Goal: Find specific page/section: Find specific page/section

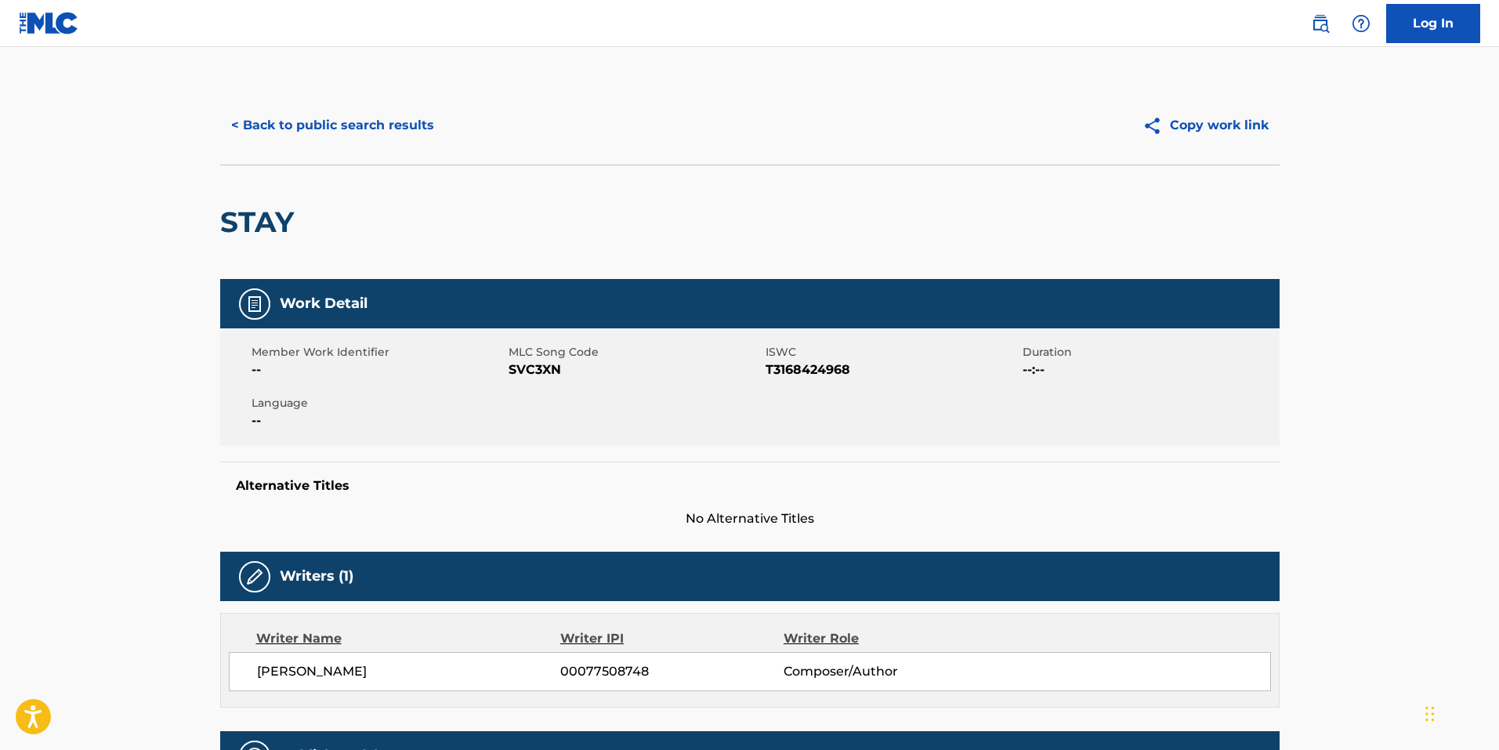
click at [299, 121] on button "< Back to public search results" at bounding box center [332, 125] width 225 height 39
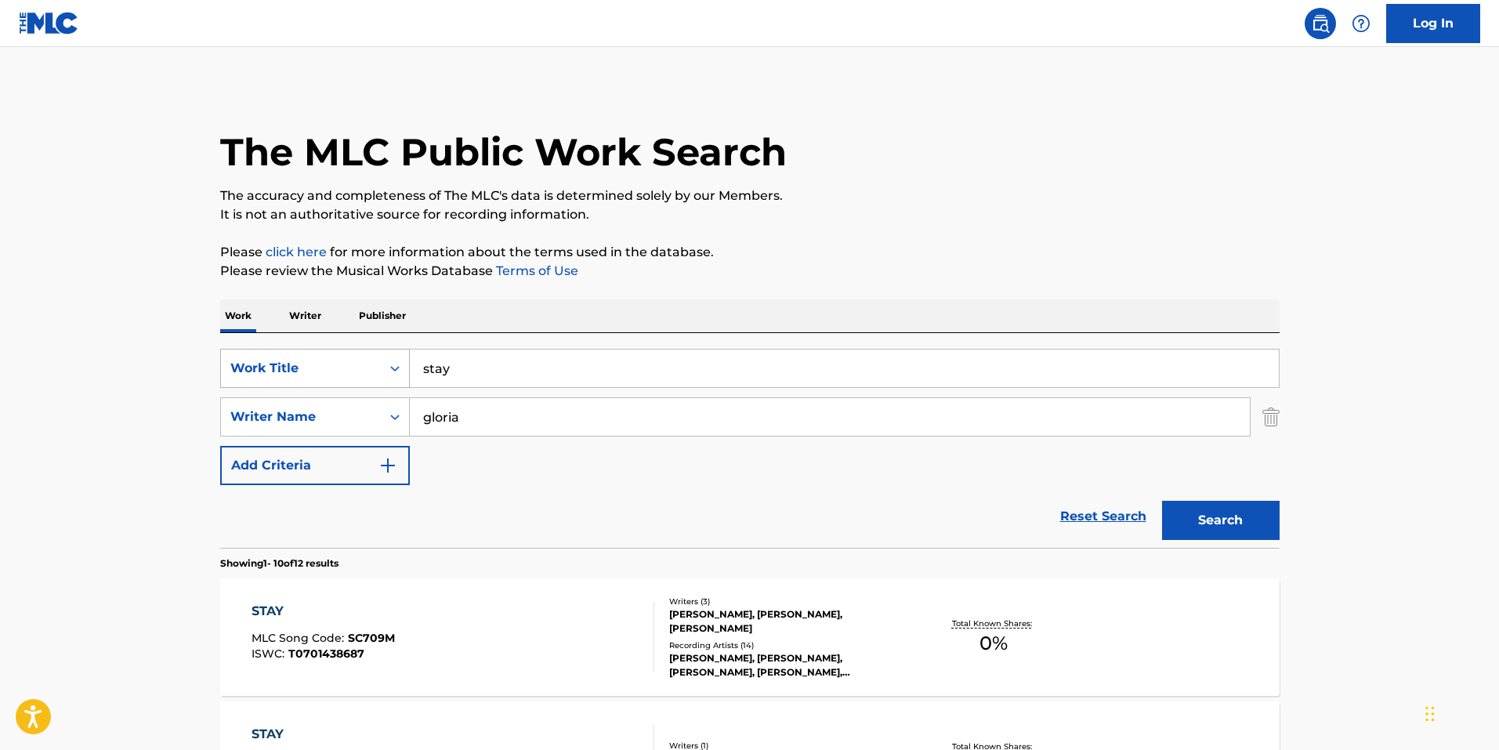
click at [348, 374] on div "Work Title" at bounding box center [300, 368] width 141 height 19
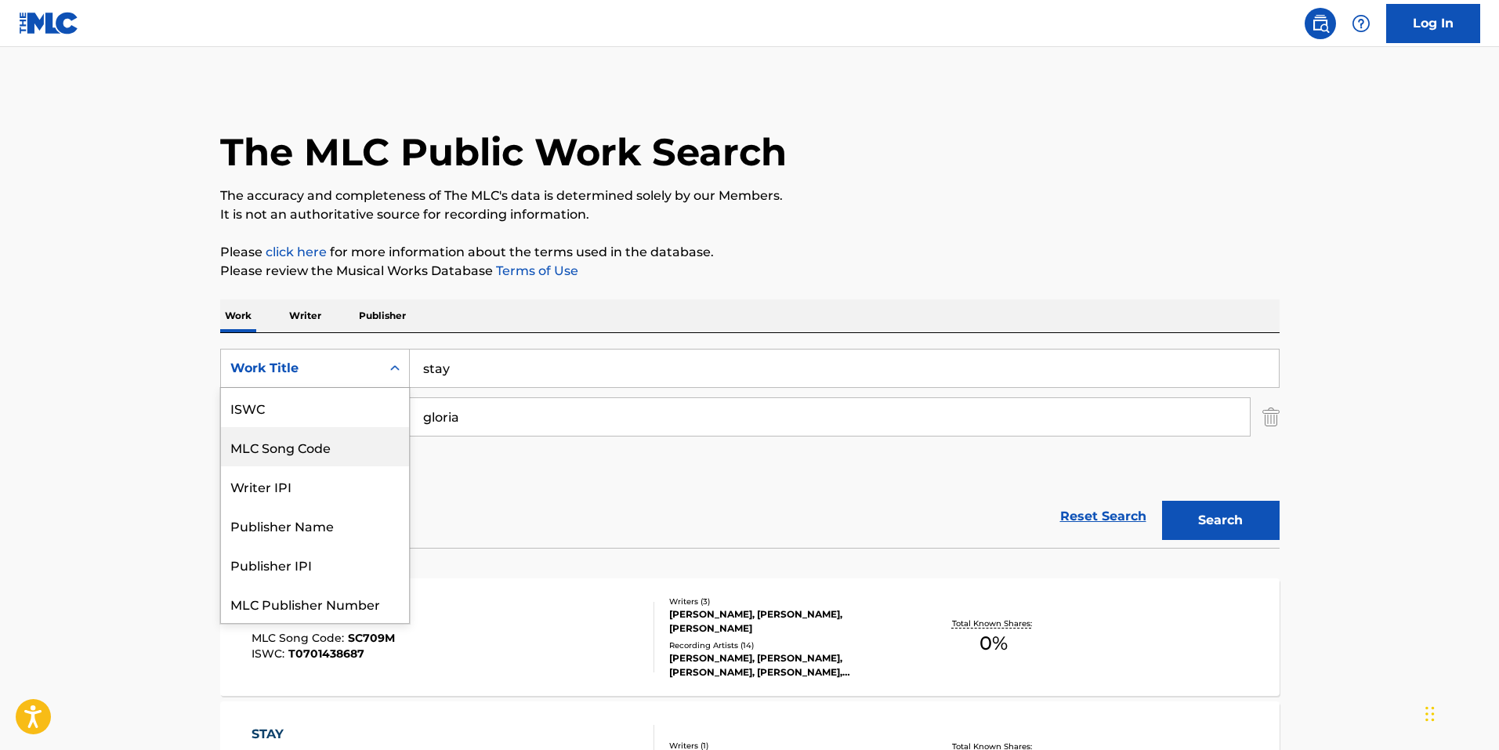
click at [346, 437] on div "MLC Song Code" at bounding box center [315, 446] width 188 height 39
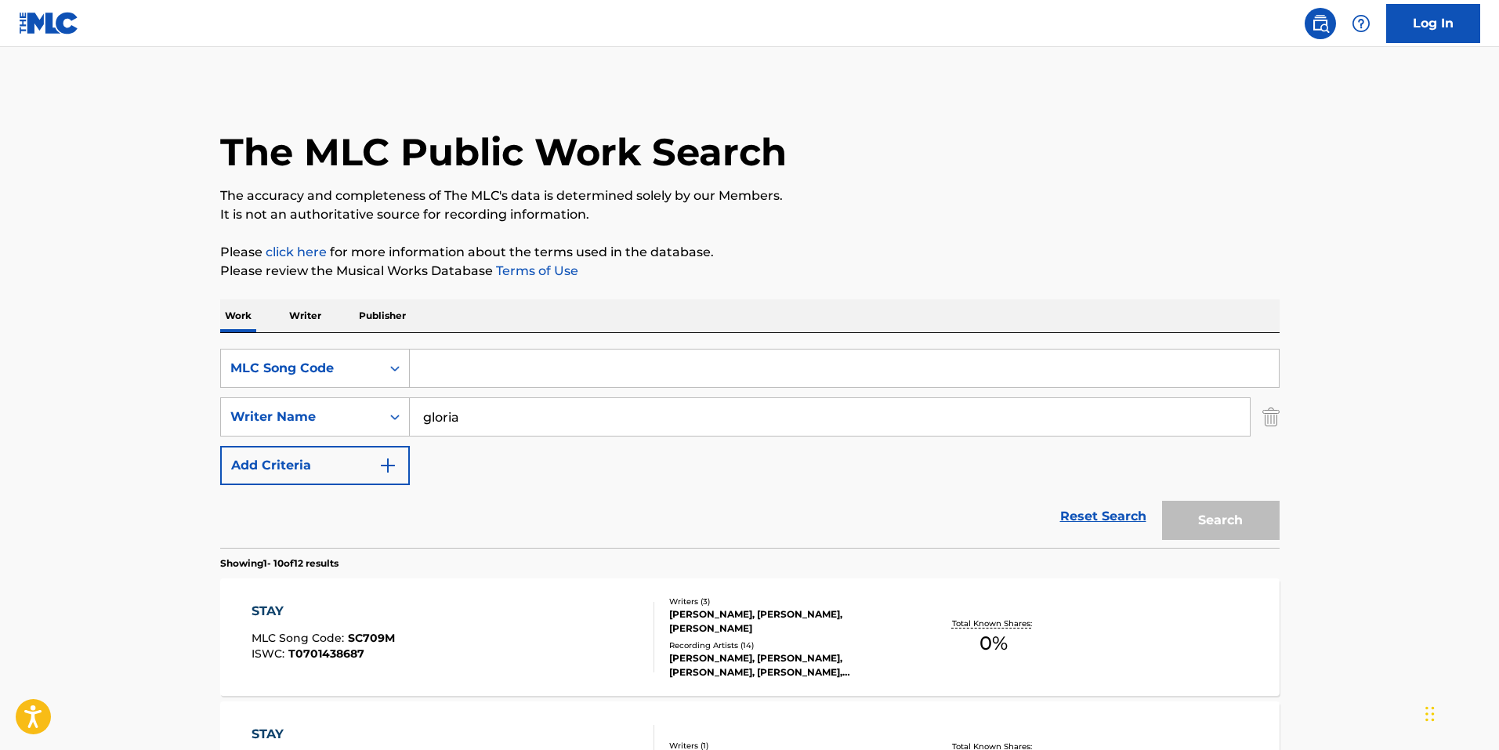
click at [1273, 427] on img "Search Form" at bounding box center [1271, 416] width 17 height 39
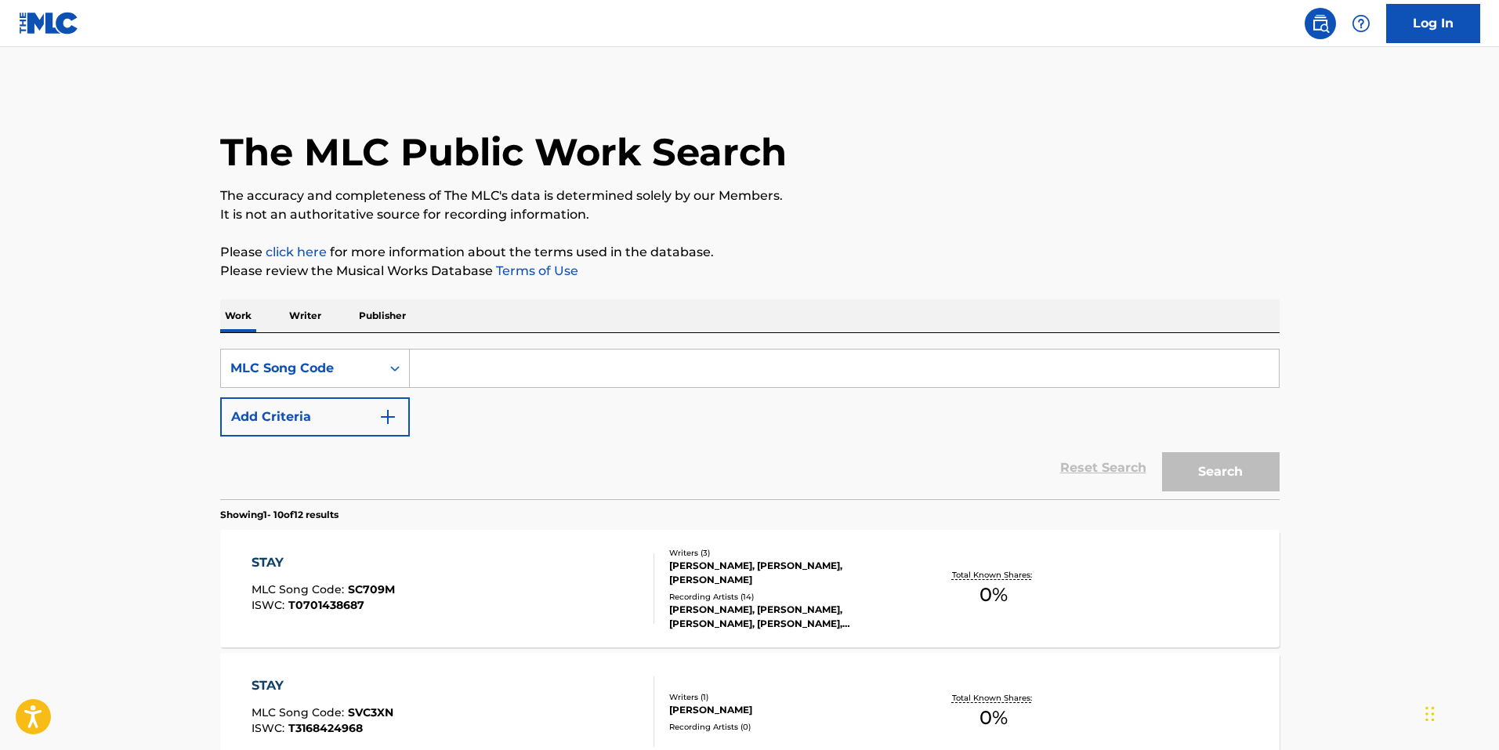
click at [920, 330] on div "Work Writer Publisher" at bounding box center [750, 315] width 1060 height 33
click at [907, 361] on input "Search Form" at bounding box center [844, 369] width 869 height 38
paste input "IC9QW8"
type input "IC9QW8"
click at [1219, 446] on div "Search" at bounding box center [1216, 468] width 125 height 63
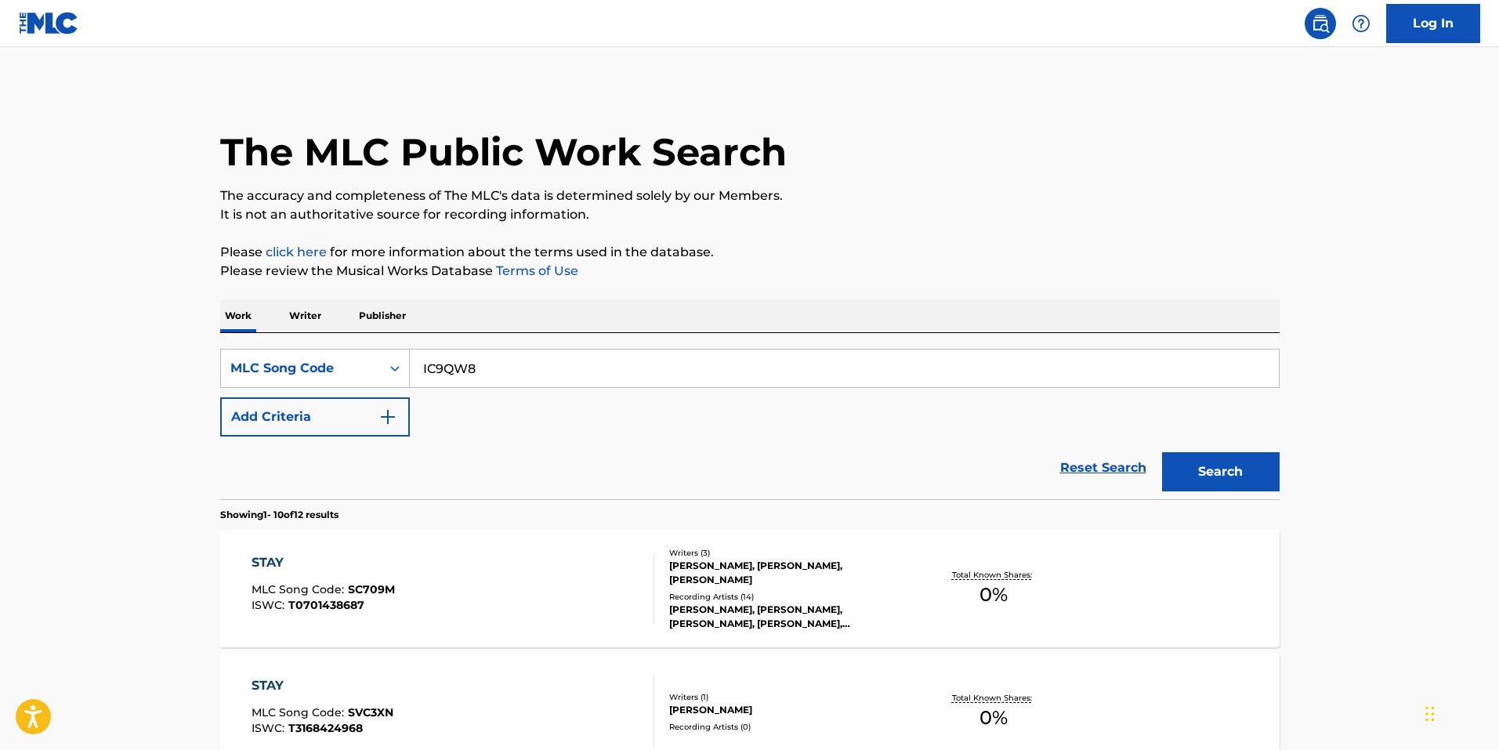
click at [1219, 474] on button "Search" at bounding box center [1221, 471] width 118 height 39
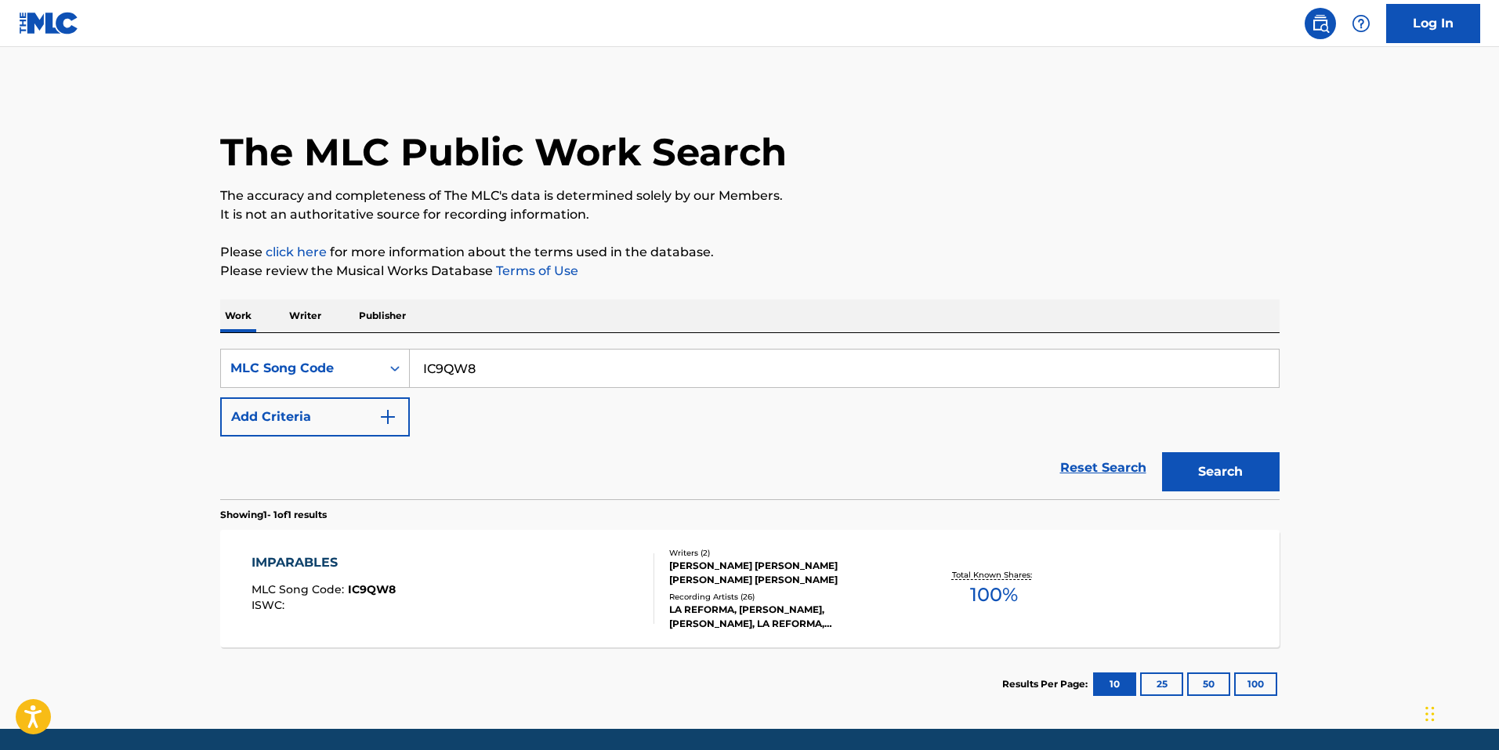
click at [499, 609] on div "IMPARABLES MLC Song Code : IC9QW8 ISWC :" at bounding box center [453, 588] width 403 height 71
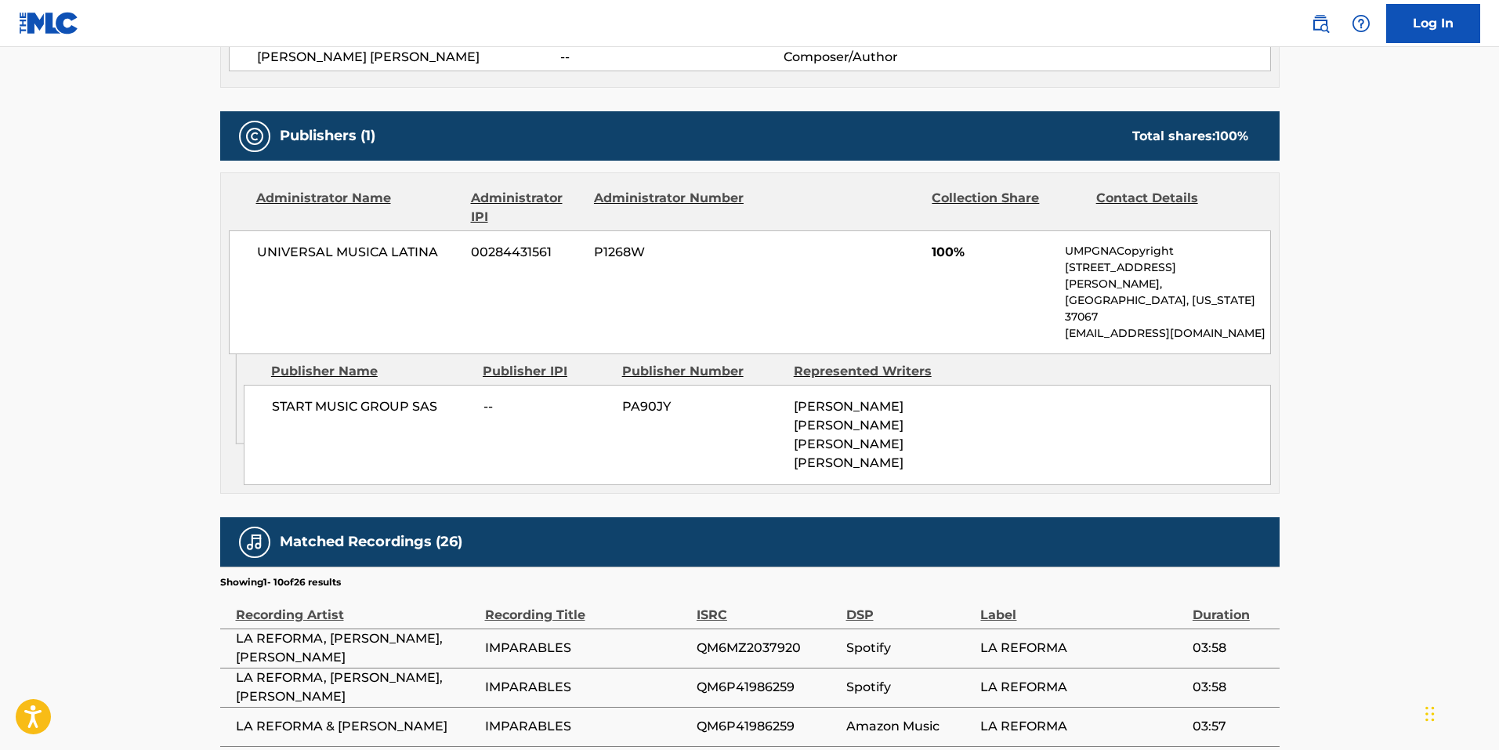
scroll to position [470, 0]
